Goal: Information Seeking & Learning: Learn about a topic

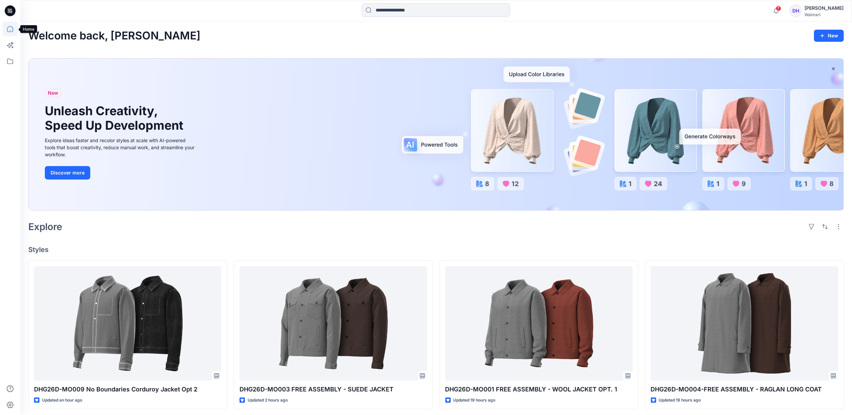
click at [12, 26] on icon at bounding box center [10, 29] width 15 height 15
click at [5, 61] on icon at bounding box center [10, 61] width 15 height 15
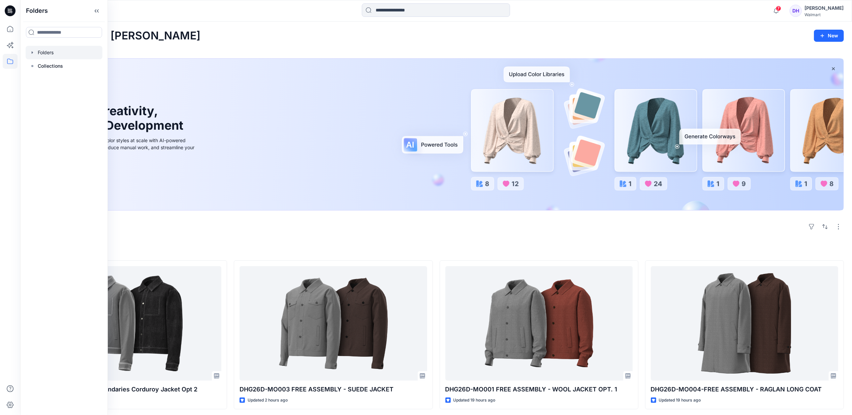
click at [63, 55] on div at bounding box center [64, 52] width 77 height 13
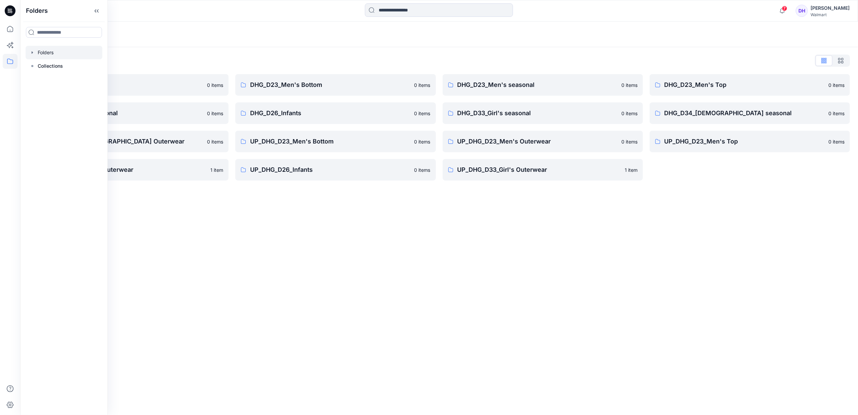
click at [609, 259] on div "Folders Folders List DHG Internal Review 0 items DHG_D24_Boys Seasonal 0 items …" at bounding box center [439, 218] width 838 height 393
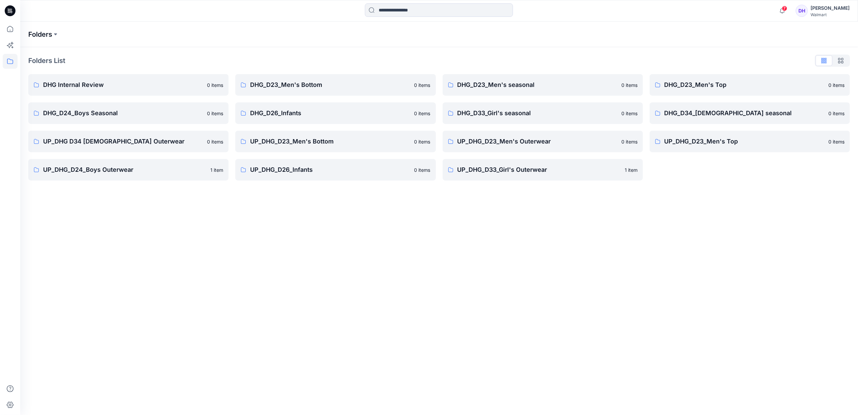
click at [52, 33] on p "Folders" at bounding box center [40, 34] width 24 height 9
click at [9, 31] on icon at bounding box center [10, 29] width 15 height 15
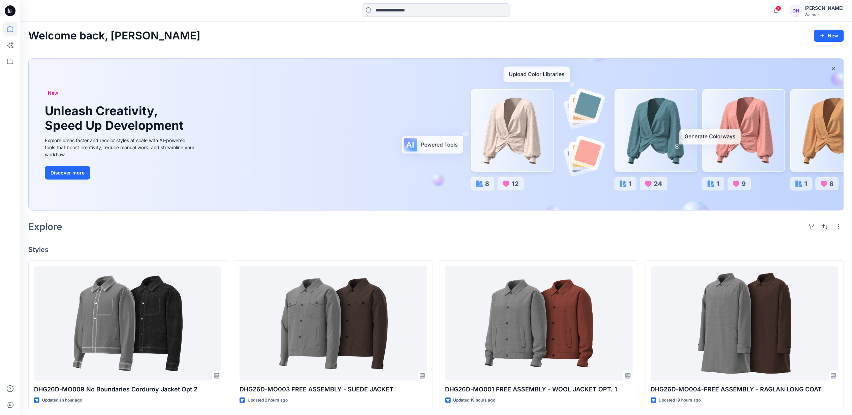
click at [819, 13] on div "Walmart" at bounding box center [823, 14] width 39 height 5
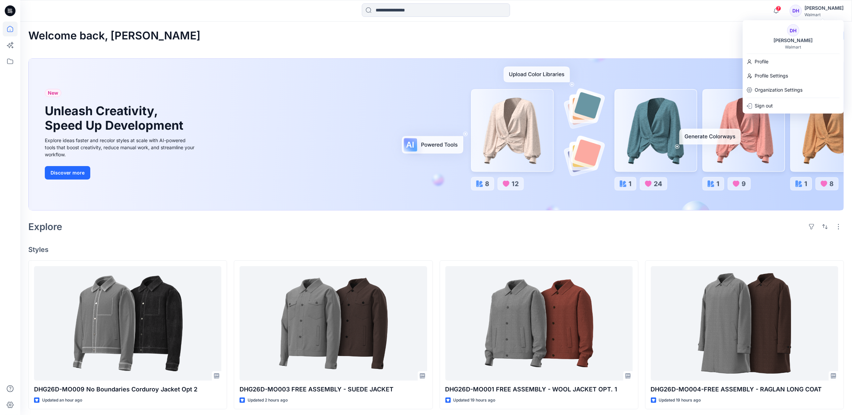
click at [632, 252] on h4 "Styles" at bounding box center [435, 249] width 815 height 8
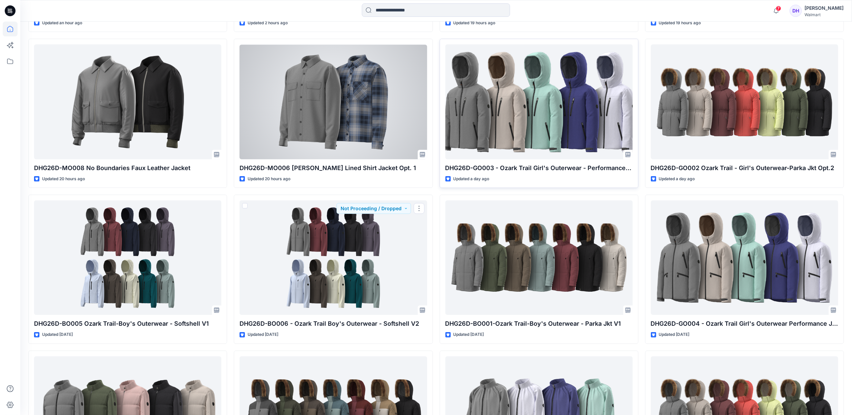
scroll to position [358, 0]
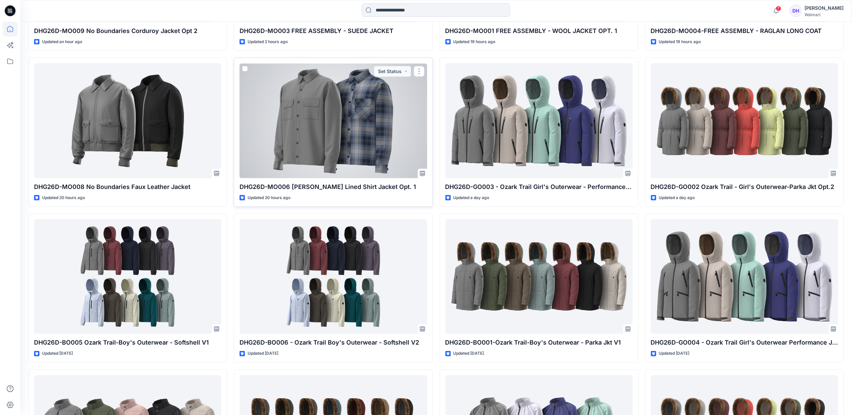
click at [365, 157] on div at bounding box center [332, 120] width 187 height 114
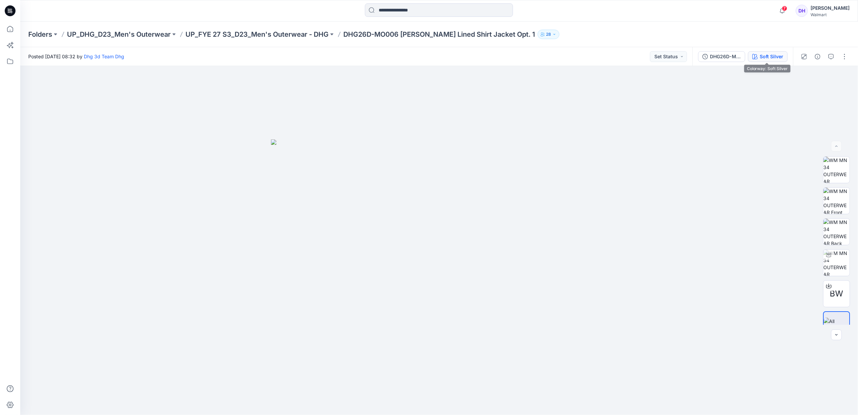
click at [774, 56] on div "Soft Silver" at bounding box center [772, 56] width 24 height 7
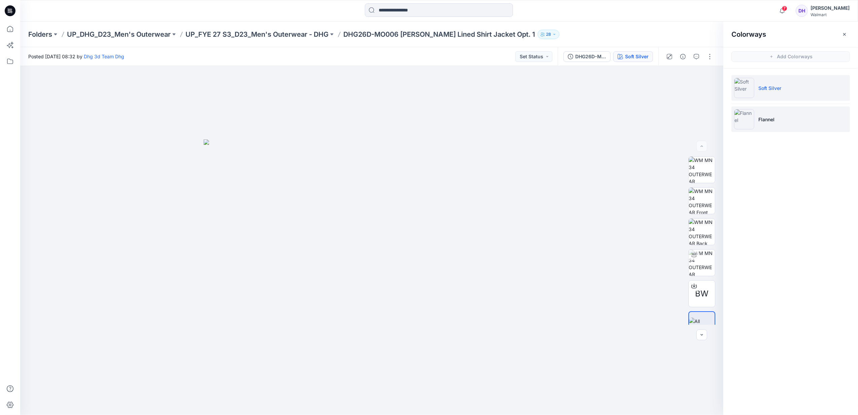
click at [772, 122] on p "Flannel" at bounding box center [767, 119] width 16 height 7
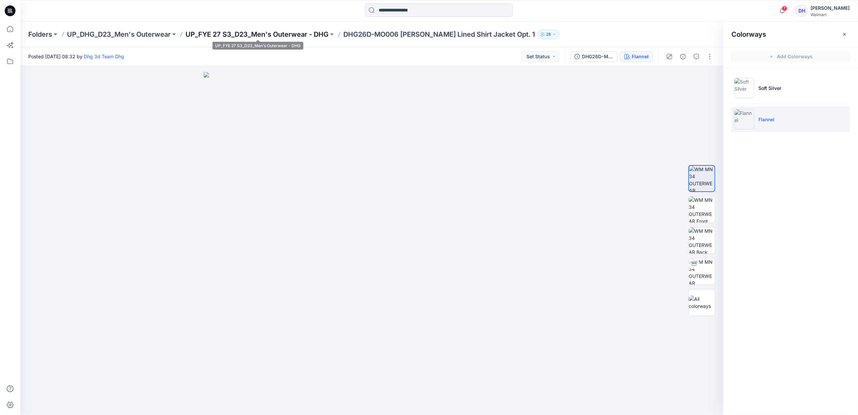
click at [316, 31] on p "UP_FYE 27 S3_D23_Men's Outerwear - DHG" at bounding box center [257, 34] width 143 height 9
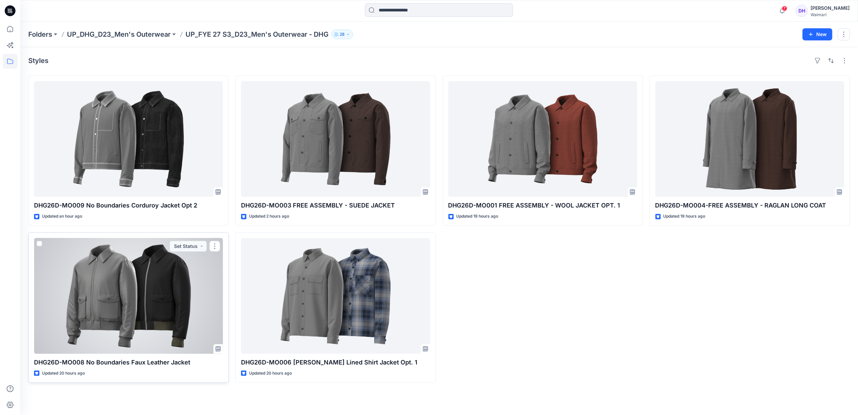
click at [162, 291] on div at bounding box center [128, 295] width 189 height 115
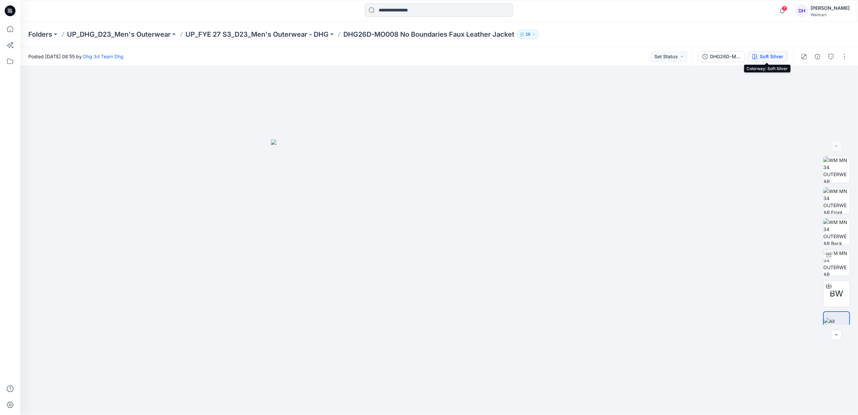
click at [766, 56] on div "Soft Silver" at bounding box center [772, 56] width 24 height 7
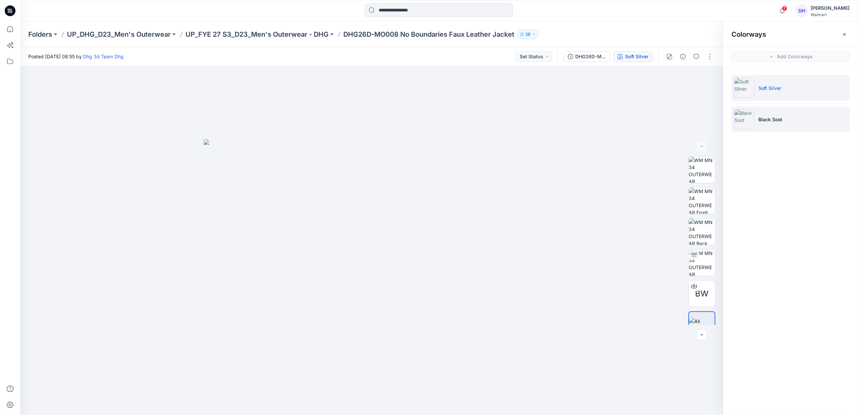
click at [764, 121] on p "Black Soot" at bounding box center [771, 119] width 24 height 7
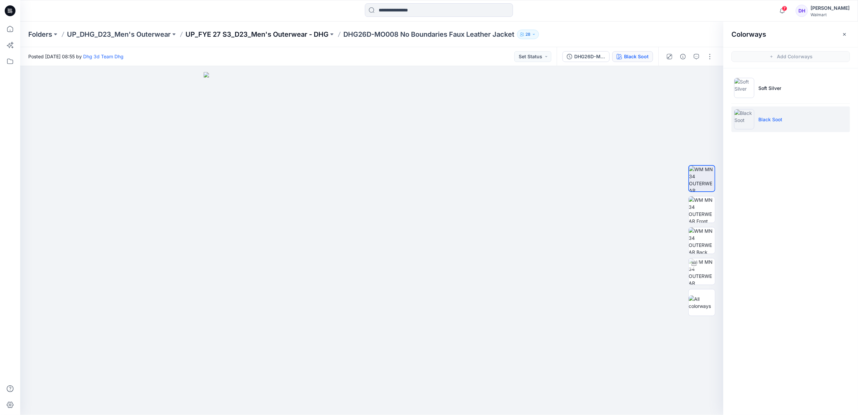
click at [294, 36] on p "UP_FYE 27 S3_D23_Men's Outerwear - DHG" at bounding box center [257, 34] width 143 height 9
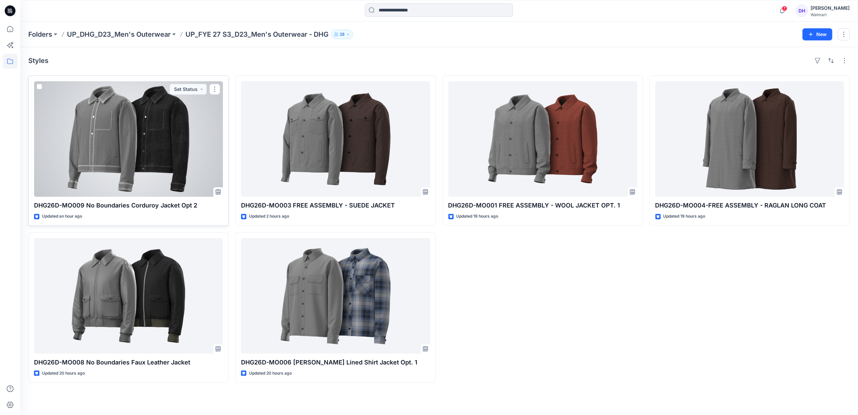
click at [160, 163] on div at bounding box center [128, 138] width 189 height 115
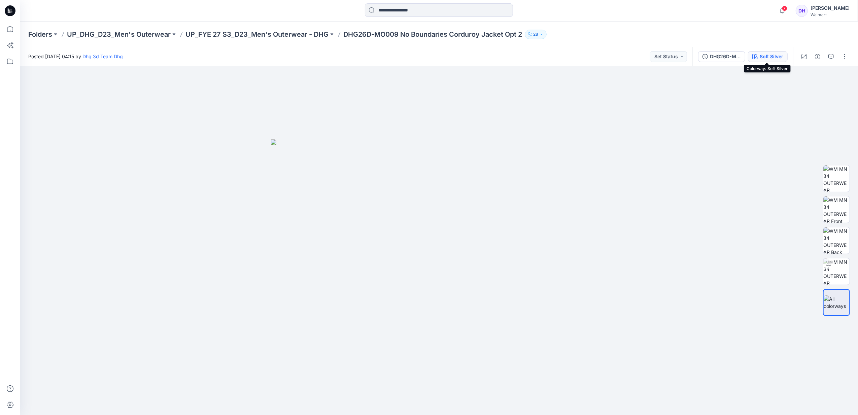
click at [768, 53] on div "Soft Silver" at bounding box center [772, 56] width 24 height 7
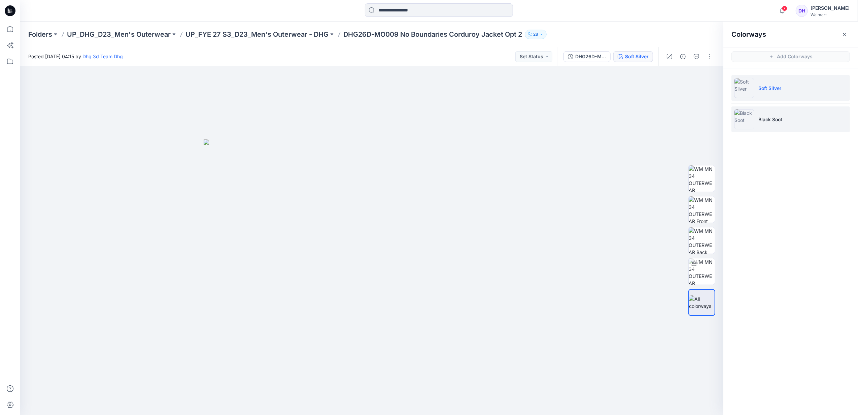
click at [769, 112] on li "Black Soot" at bounding box center [791, 119] width 119 height 26
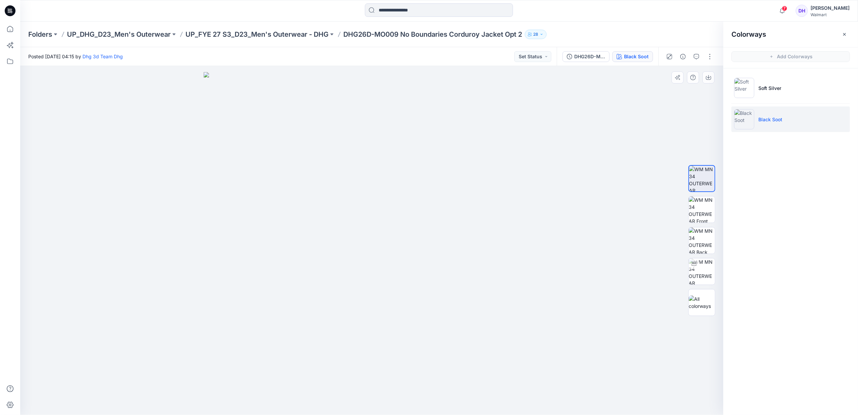
click at [446, 230] on img at bounding box center [372, 243] width 337 height 343
click at [283, 37] on p "UP_FYE 27 S3_D23_Men's Outerwear - DHG" at bounding box center [257, 34] width 143 height 9
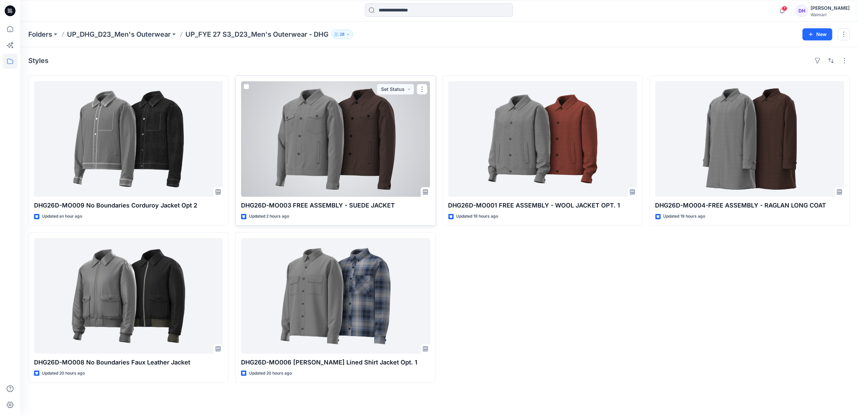
click at [331, 165] on div at bounding box center [335, 138] width 189 height 115
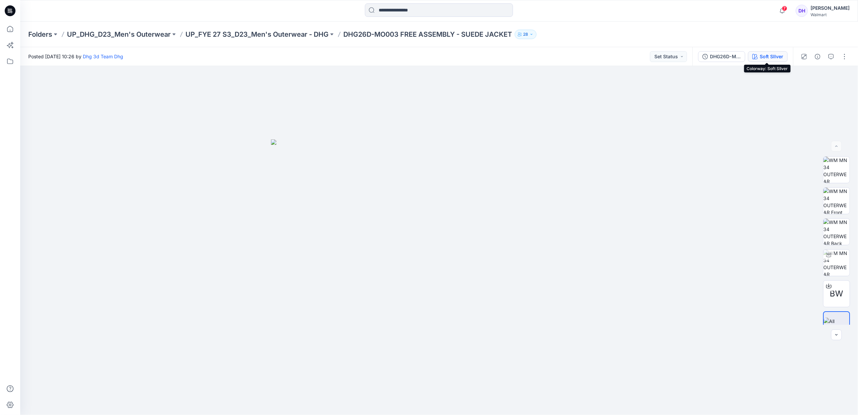
click at [772, 60] on div "Soft SIlver" at bounding box center [772, 56] width 24 height 7
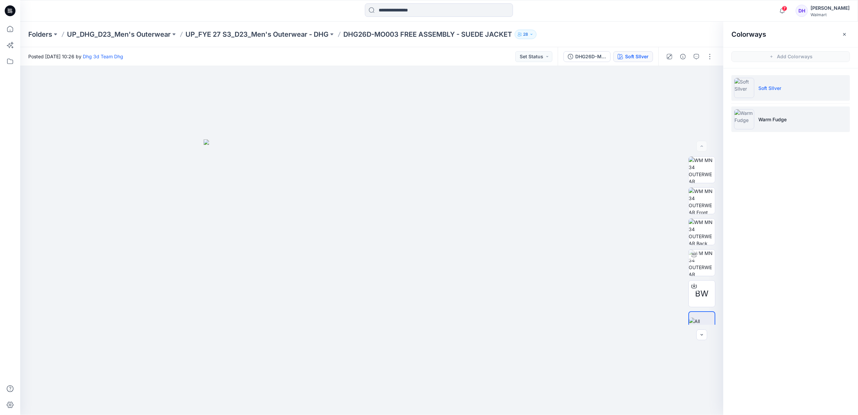
click at [789, 118] on li "Warm Fudge" at bounding box center [791, 119] width 119 height 26
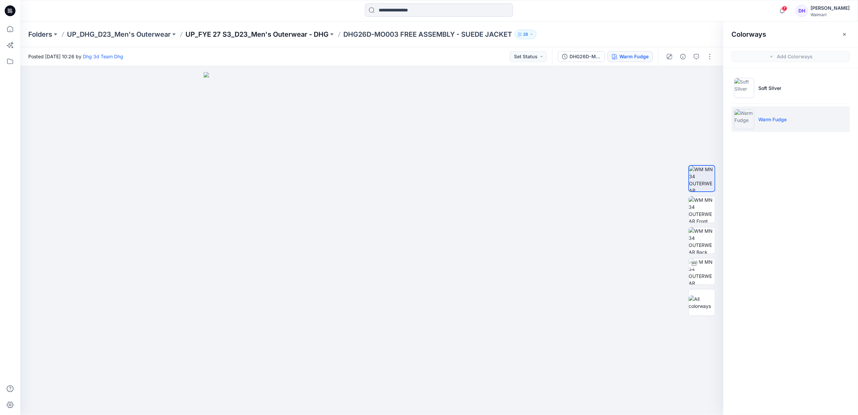
click at [267, 34] on p "UP_FYE 27 S3_D23_Men's Outerwear - DHG" at bounding box center [257, 34] width 143 height 9
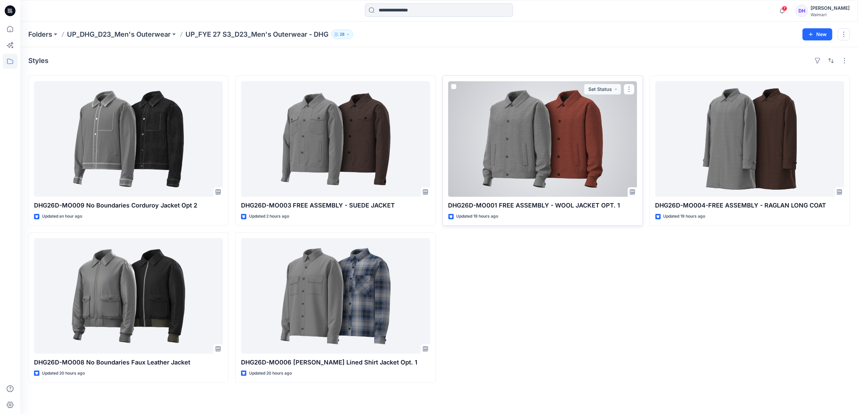
click at [577, 139] on div at bounding box center [543, 138] width 189 height 115
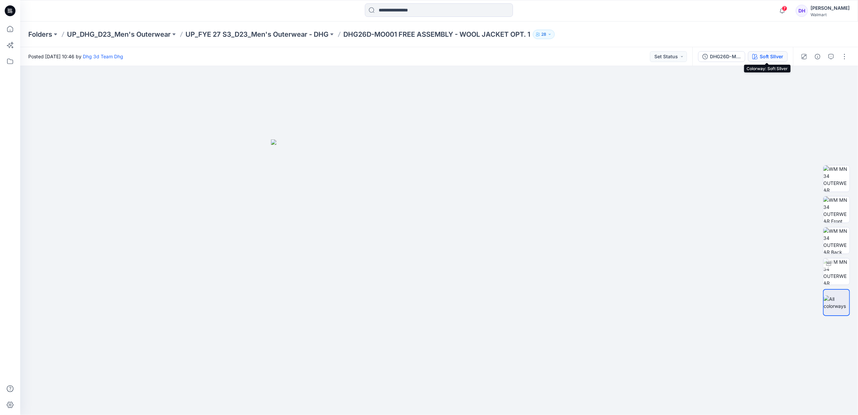
click at [774, 55] on div "Soft SIlver" at bounding box center [772, 56] width 24 height 7
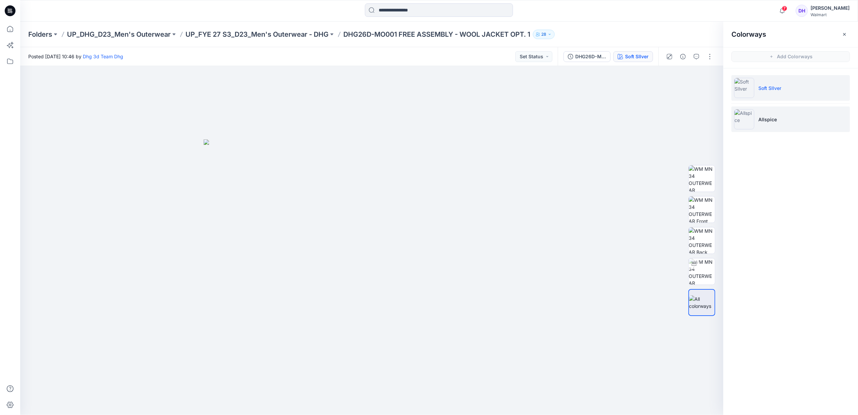
click at [764, 122] on p "Allspice" at bounding box center [768, 119] width 19 height 7
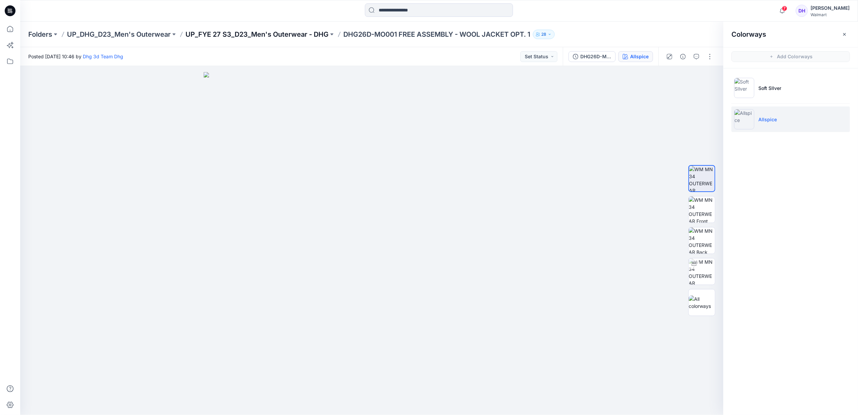
click at [300, 36] on p "UP_FYE 27 S3_D23_Men's Outerwear - DHG" at bounding box center [257, 34] width 143 height 9
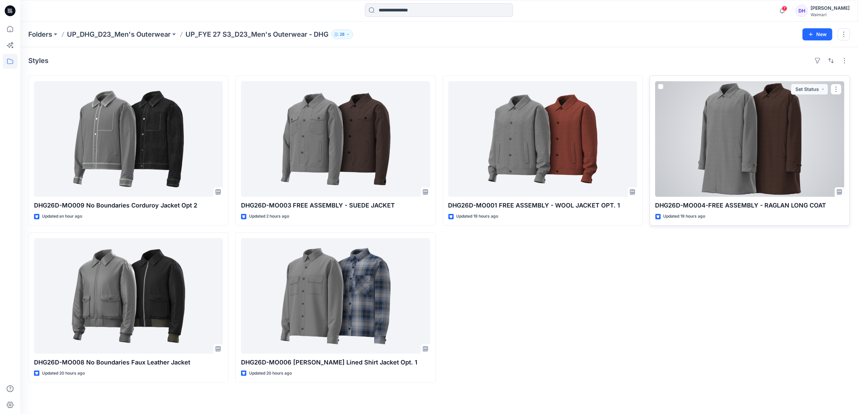
click at [721, 142] on div at bounding box center [750, 138] width 189 height 115
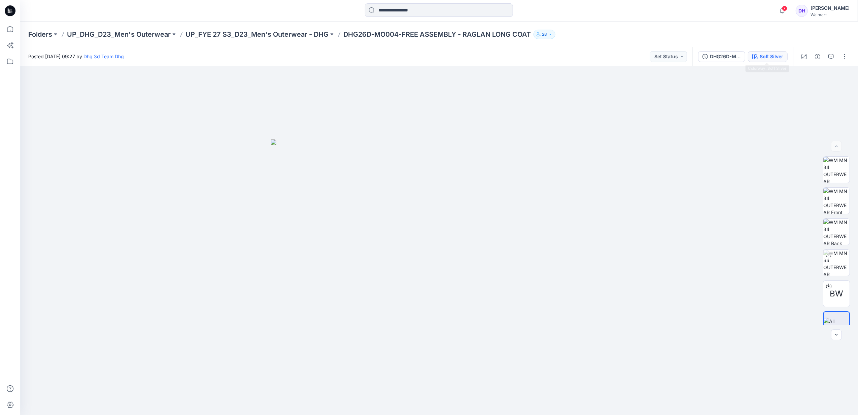
click at [770, 61] on button "Soft Silver" at bounding box center [768, 56] width 40 height 11
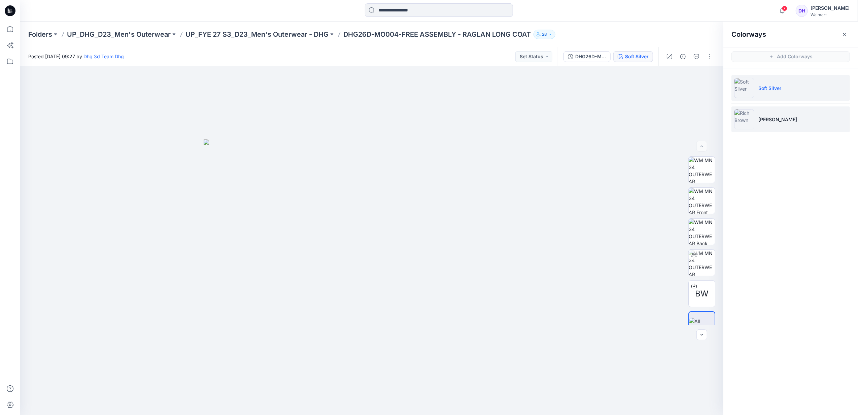
click at [766, 115] on li "[PERSON_NAME]" at bounding box center [791, 119] width 119 height 26
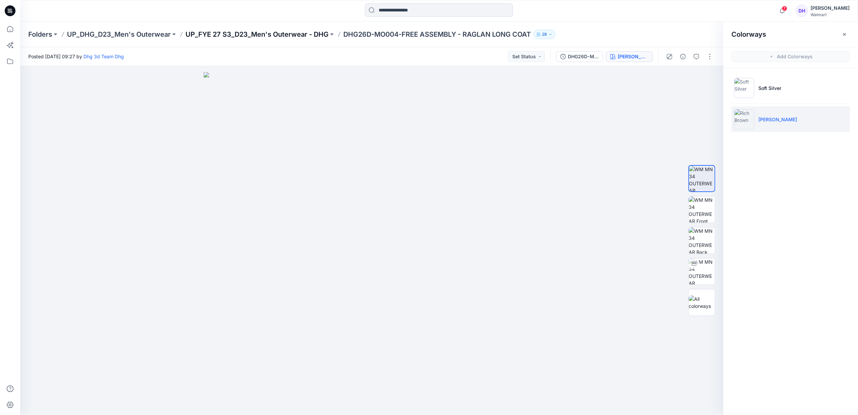
click at [269, 38] on p "UP_FYE 27 S3_D23_Men's Outerwear - DHG" at bounding box center [257, 34] width 143 height 9
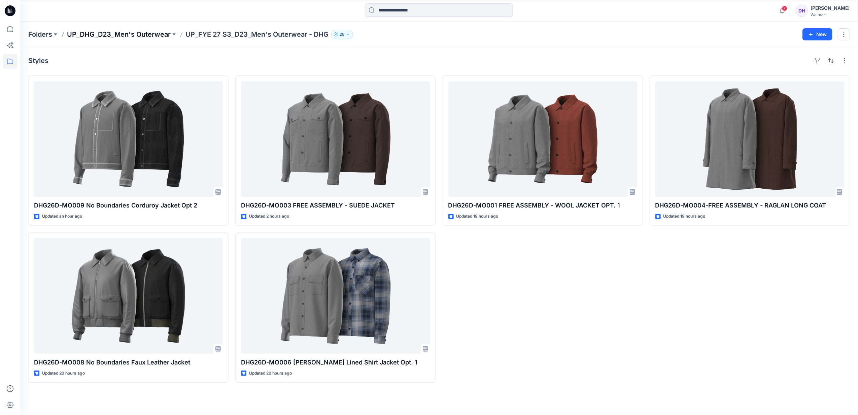
click at [143, 38] on p "UP_DHG_D23_Men's Outerwear" at bounding box center [119, 34] width 104 height 9
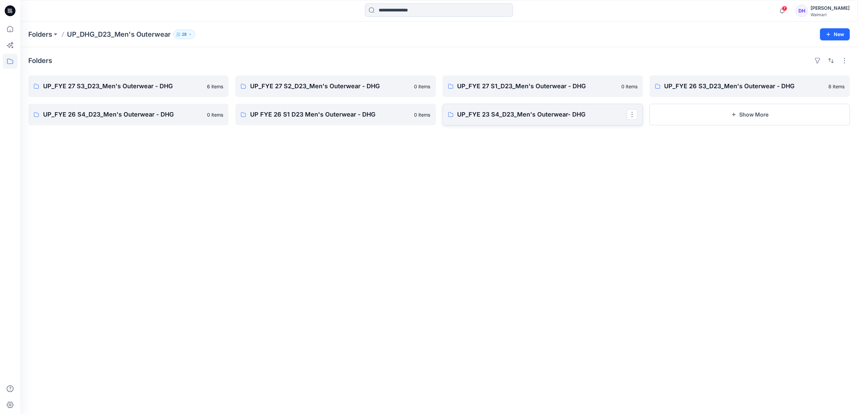
click at [546, 113] on p "UP_FYE 23 S4_D23_Men's Outerwear- DHG" at bounding box center [542, 114] width 169 height 9
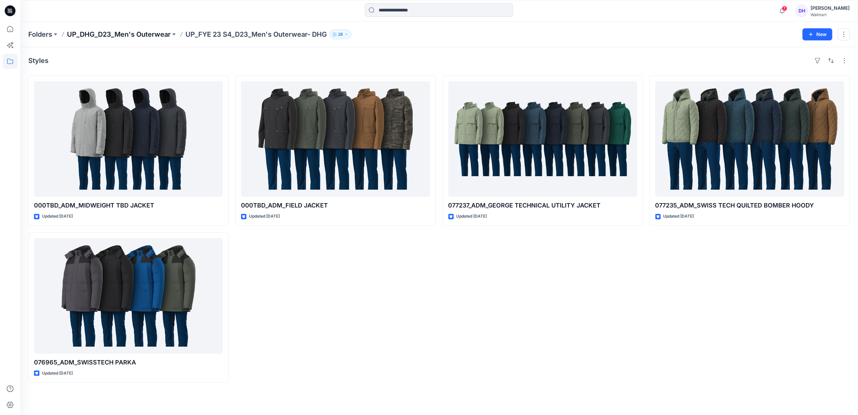
click at [134, 31] on p "UP_DHG_D23_Men's Outerwear" at bounding box center [119, 34] width 104 height 9
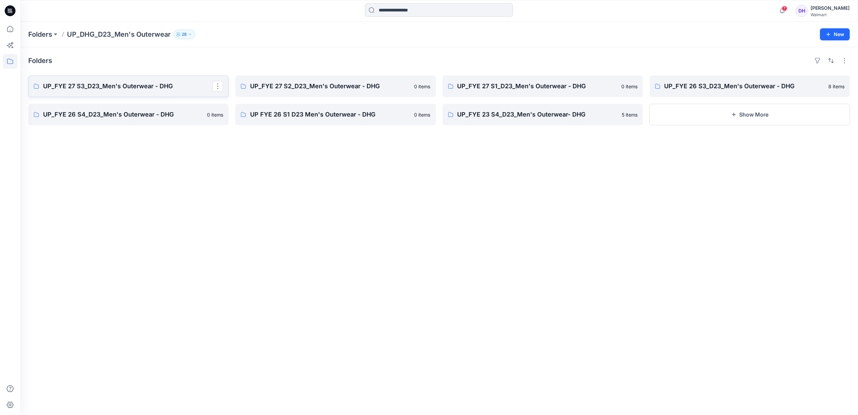
click at [138, 84] on p "UP_FYE 27 S3_D23_Men's Outerwear - DHG" at bounding box center [127, 85] width 169 height 9
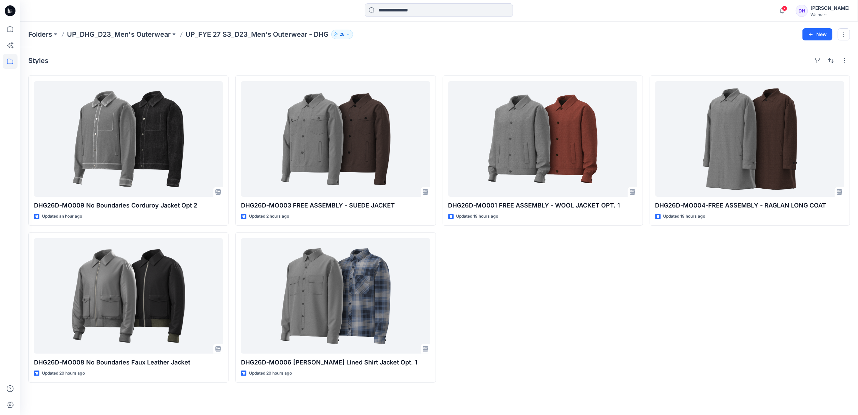
click at [599, 292] on div "DHG26D-MO001 FREE ASSEMBLY - WOOL JACKET OPT. 1 Updated 19 hours ago" at bounding box center [543, 228] width 200 height 307
click at [262, 36] on p "UP_FYE 27 S3_D23_Men's Outerwear - DHG" at bounding box center [257, 34] width 143 height 9
click at [135, 33] on p "UP_DHG_D23_Men's Outerwear" at bounding box center [119, 34] width 104 height 9
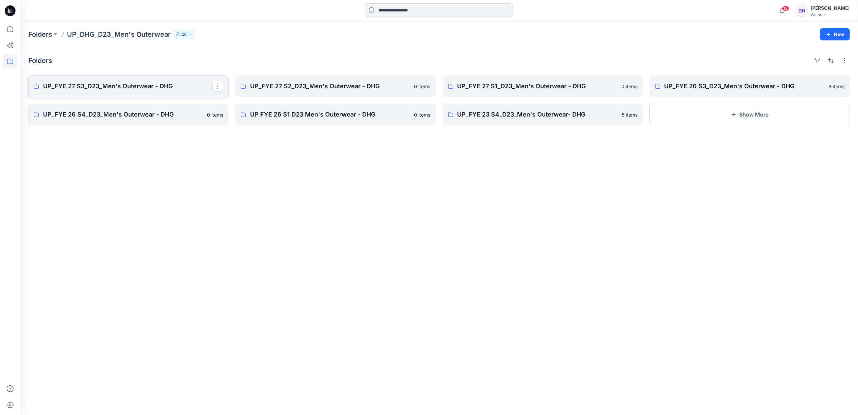
click at [136, 86] on p "UP_FYE 27 S3_D23_Men's Outerwear - DHG" at bounding box center [127, 85] width 169 height 9
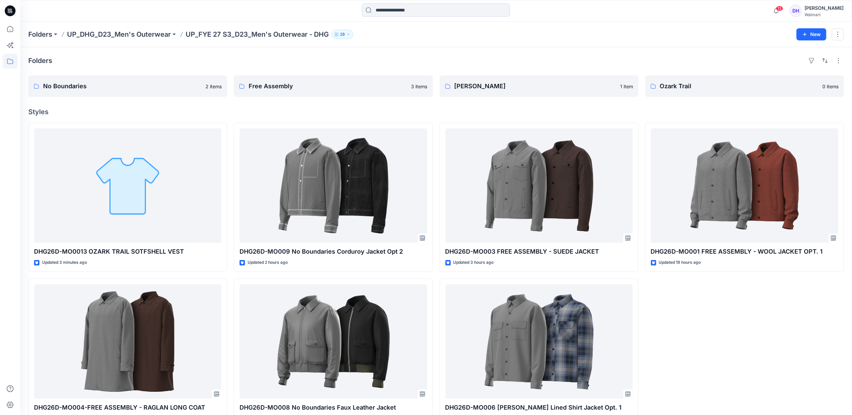
click at [771, 328] on div "DHG26D-MO001 FREE ASSEMBLY - WOOL JACKET OPT. 1 Updated 19 hours ago" at bounding box center [744, 275] width 199 height 305
click at [709, 334] on div "DHG26D-MO001 FREE ASSEMBLY - WOOL JACKET OPT. 1 Updated 19 hours ago" at bounding box center [744, 275] width 199 height 305
click at [766, 327] on div "DHG26D-MO001 FREE ASSEMBLY - WOOL JACKET OPT. 1 Updated 19 hours ago" at bounding box center [744, 275] width 199 height 305
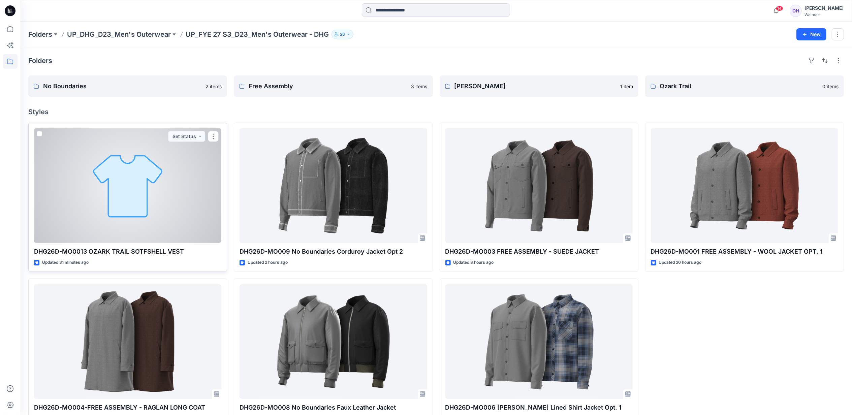
click at [156, 209] on div at bounding box center [127, 185] width 187 height 114
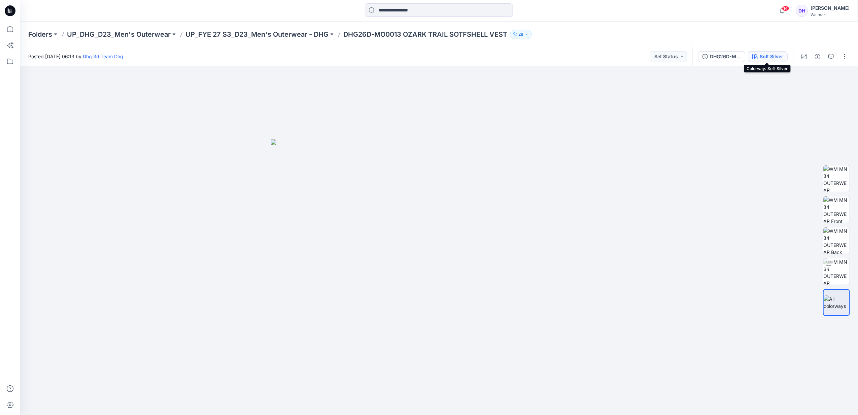
click at [758, 56] on button "Soft Silver" at bounding box center [768, 56] width 40 height 11
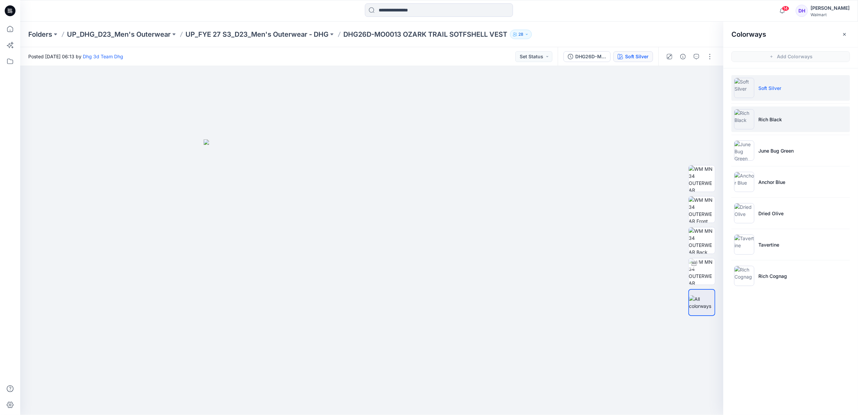
click at [776, 127] on li "Rich Black" at bounding box center [791, 119] width 119 height 26
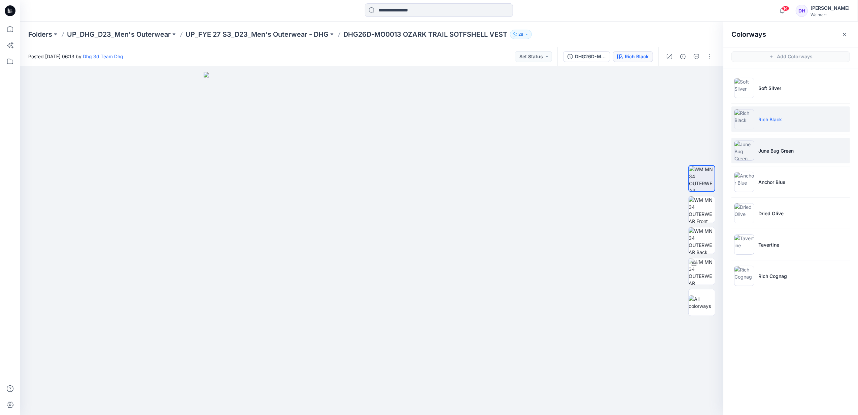
click at [830, 155] on li "June Bug Green" at bounding box center [791, 151] width 119 height 26
drag, startPoint x: 496, startPoint y: 241, endPoint x: 596, endPoint y: 215, distance: 103.4
click at [496, 241] on img at bounding box center [372, 243] width 337 height 343
click at [779, 188] on li "Anchor Blue" at bounding box center [791, 182] width 119 height 26
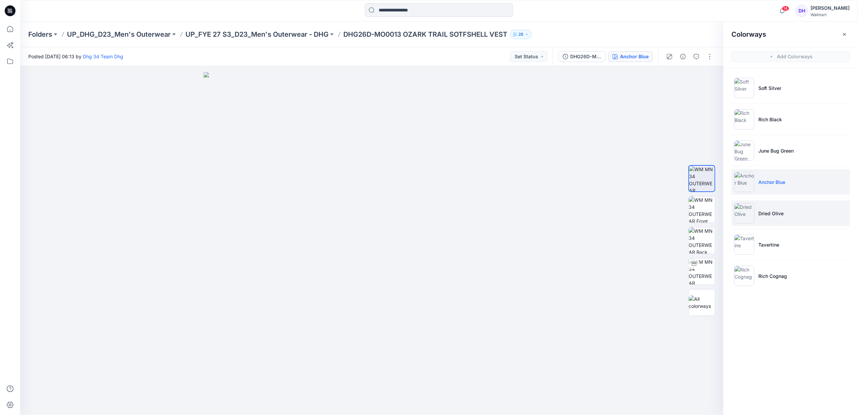
click at [783, 206] on li "Dried Olive" at bounding box center [791, 213] width 119 height 26
click at [772, 241] on li "Tavertine" at bounding box center [791, 245] width 119 height 26
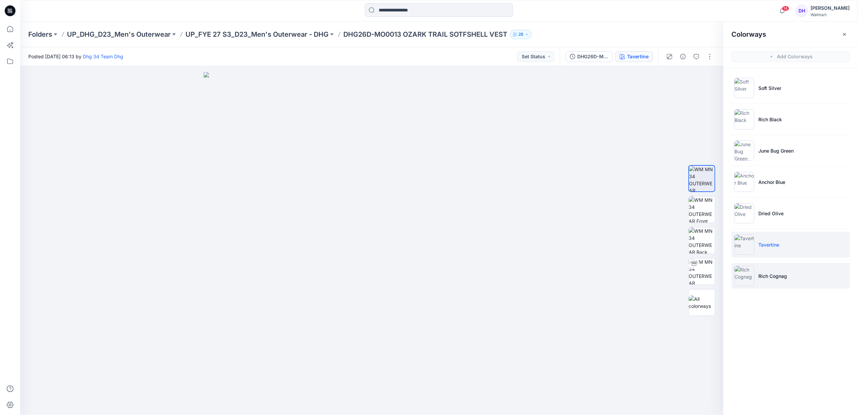
click at [789, 280] on li "Rich Cognag" at bounding box center [791, 276] width 119 height 26
click at [252, 36] on p "UP_FYE 27 S3_D23_Men's Outerwear - DHG" at bounding box center [257, 34] width 143 height 9
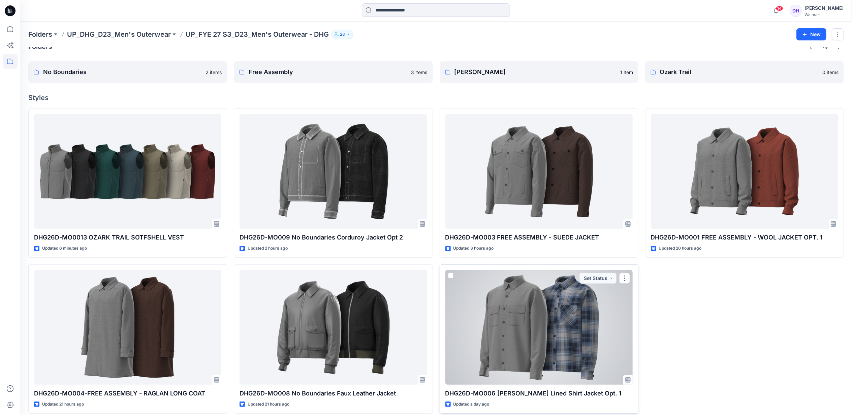
scroll to position [21, 0]
